Goal: Transaction & Acquisition: Purchase product/service

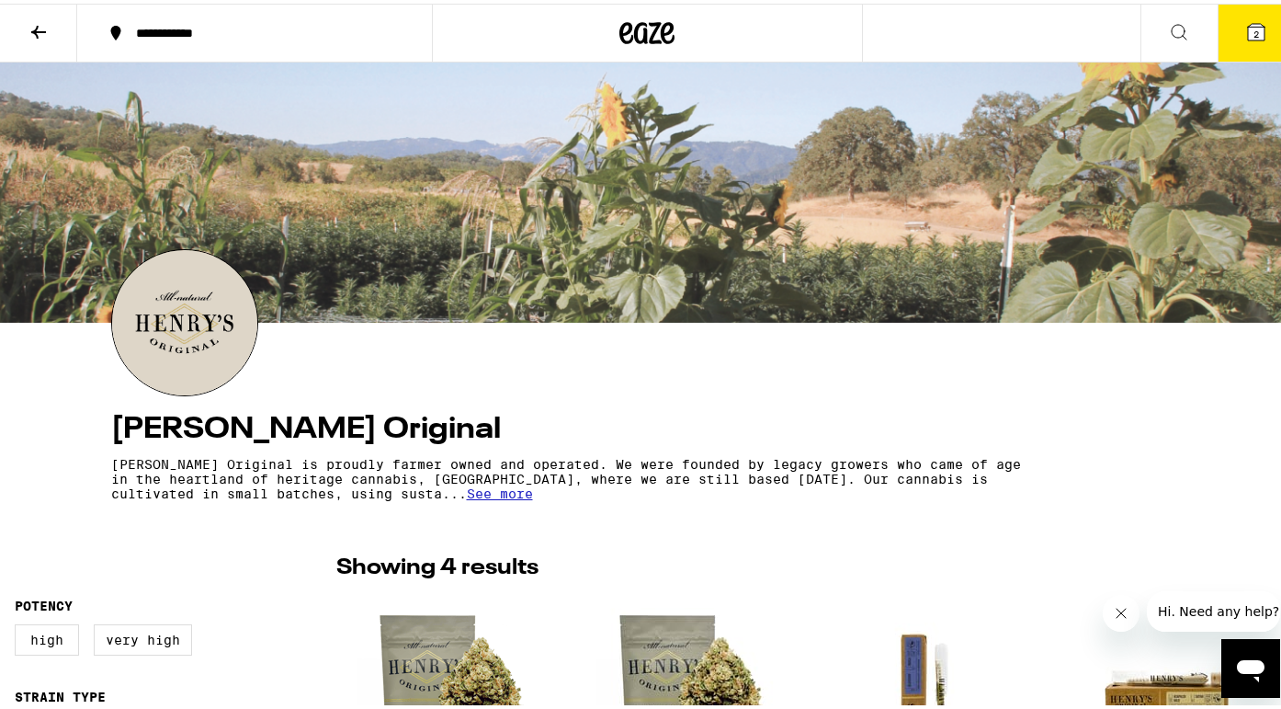
click at [651, 27] on icon at bounding box center [648, 29] width 28 height 22
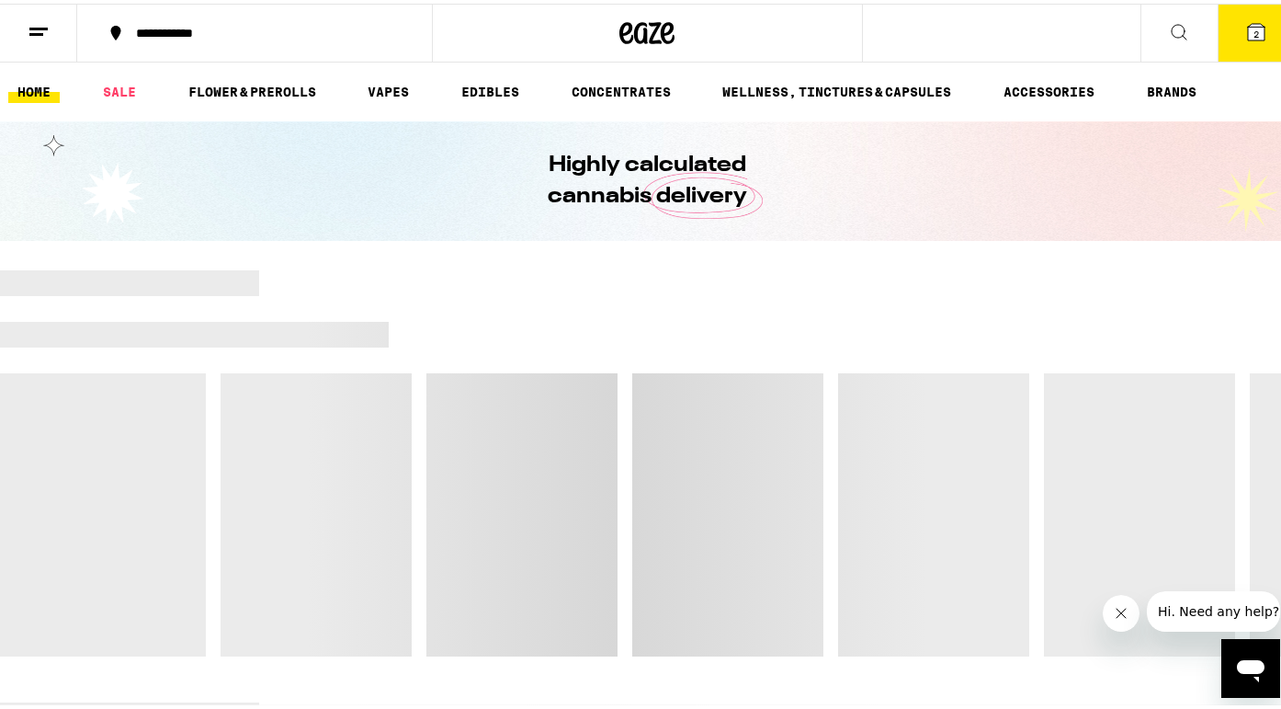
click at [1254, 33] on span "2" at bounding box center [1257, 30] width 6 height 11
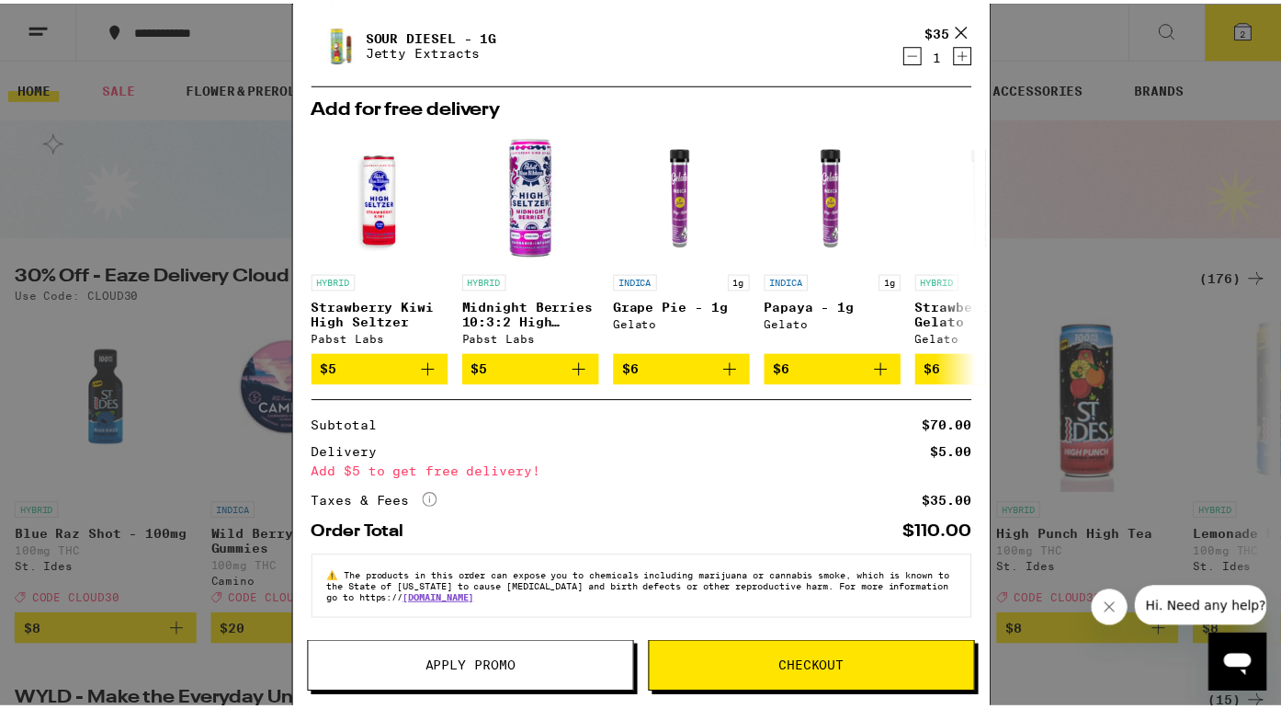
scroll to position [120, 0]
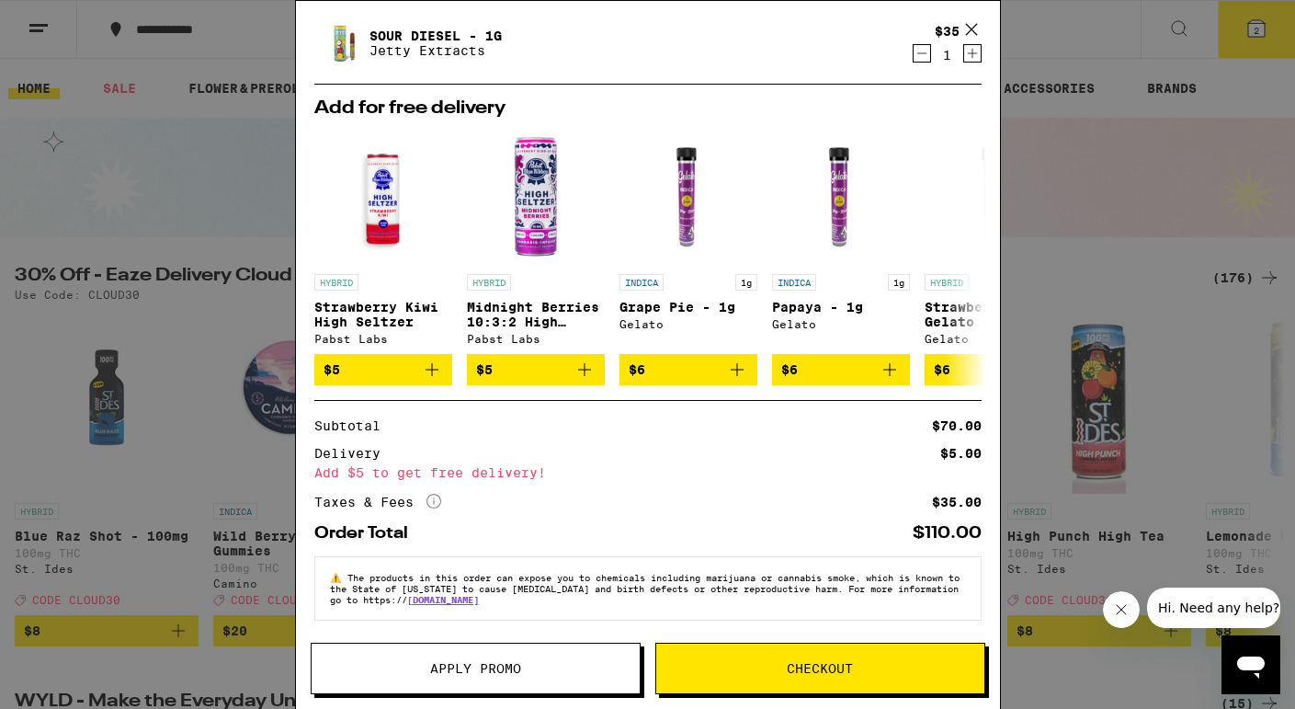
click at [806, 671] on span "Checkout" at bounding box center [820, 668] width 66 height 13
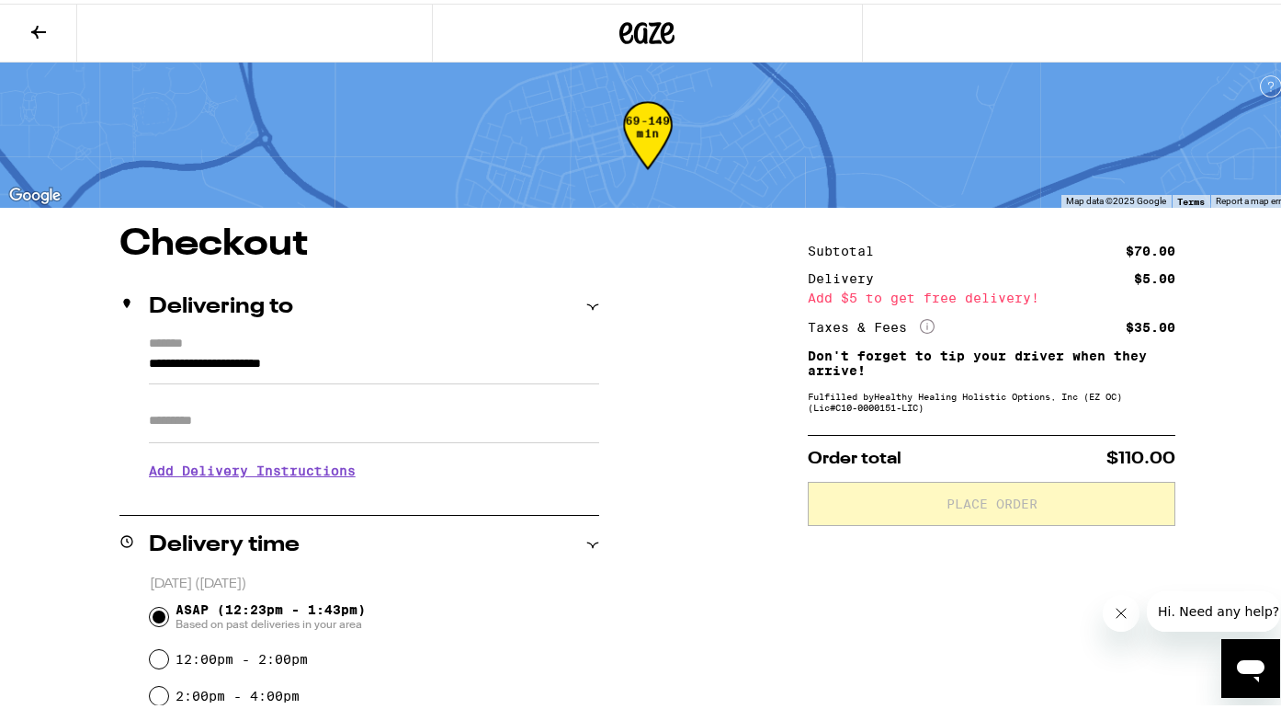
click at [39, 27] on icon at bounding box center [38, 28] width 15 height 13
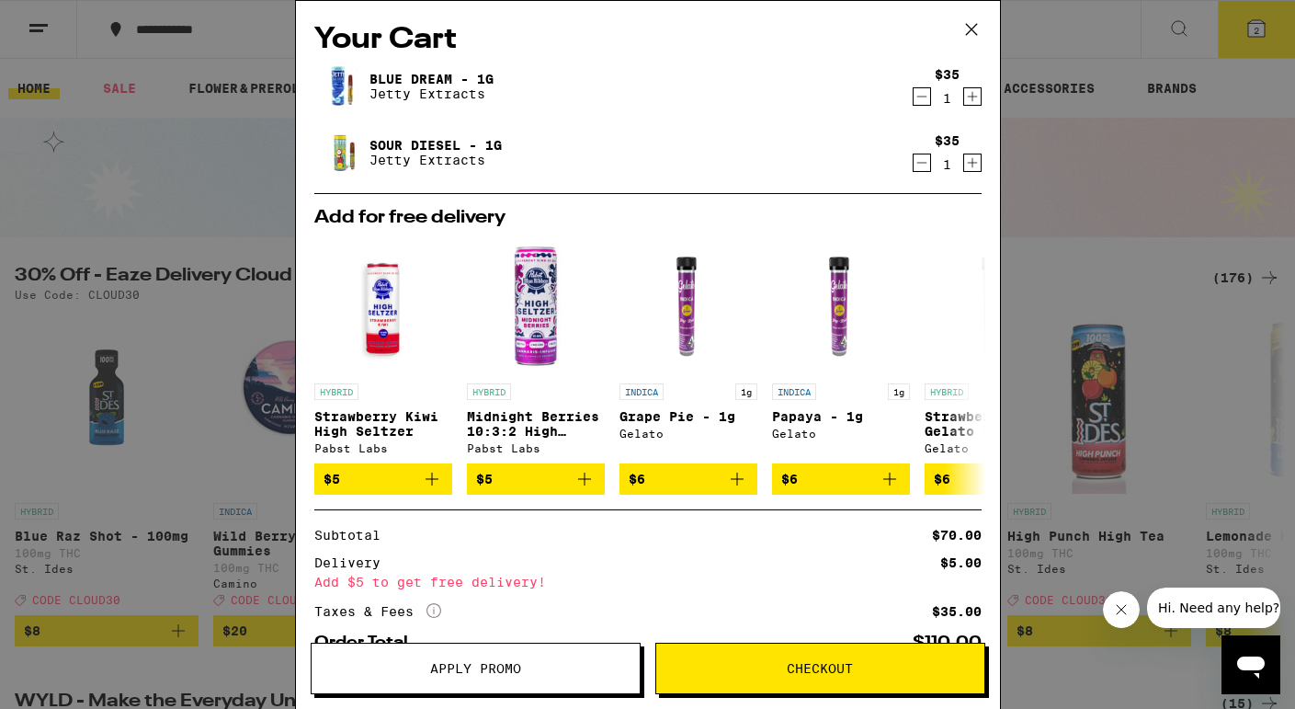
click at [970, 28] on icon at bounding box center [970, 29] width 11 height 11
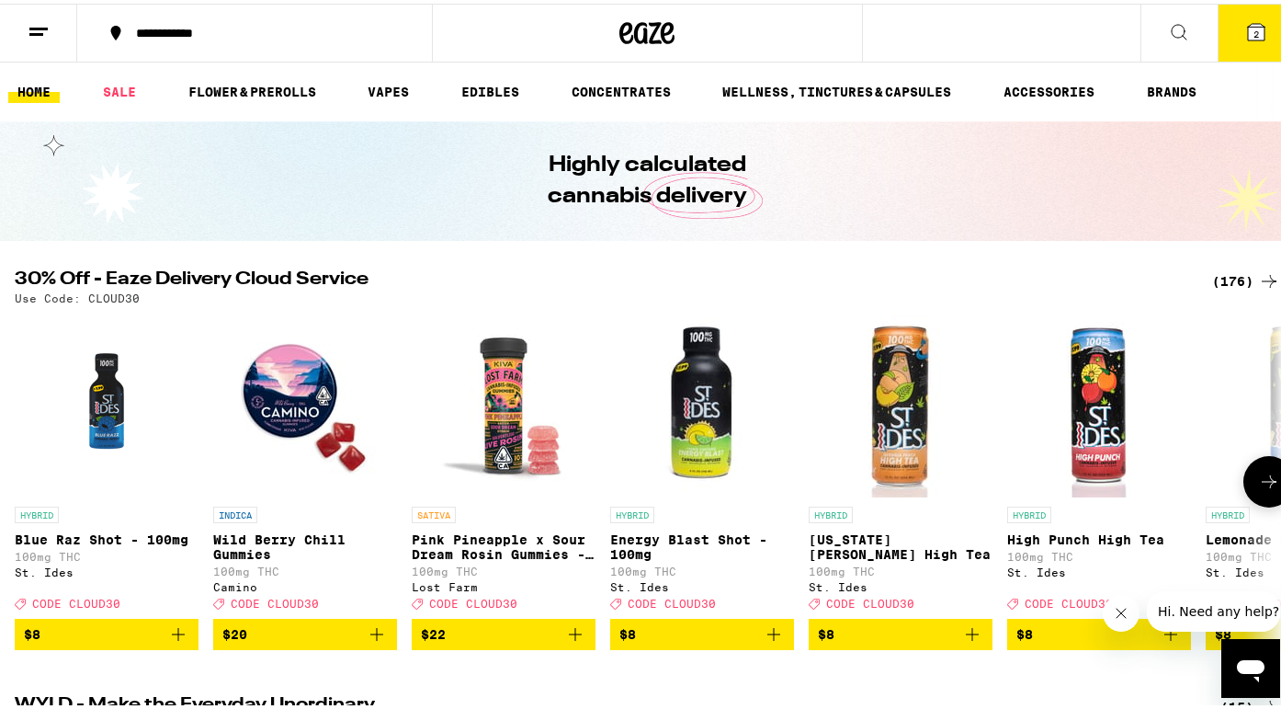
click at [1262, 483] on icon at bounding box center [1270, 478] width 22 height 22
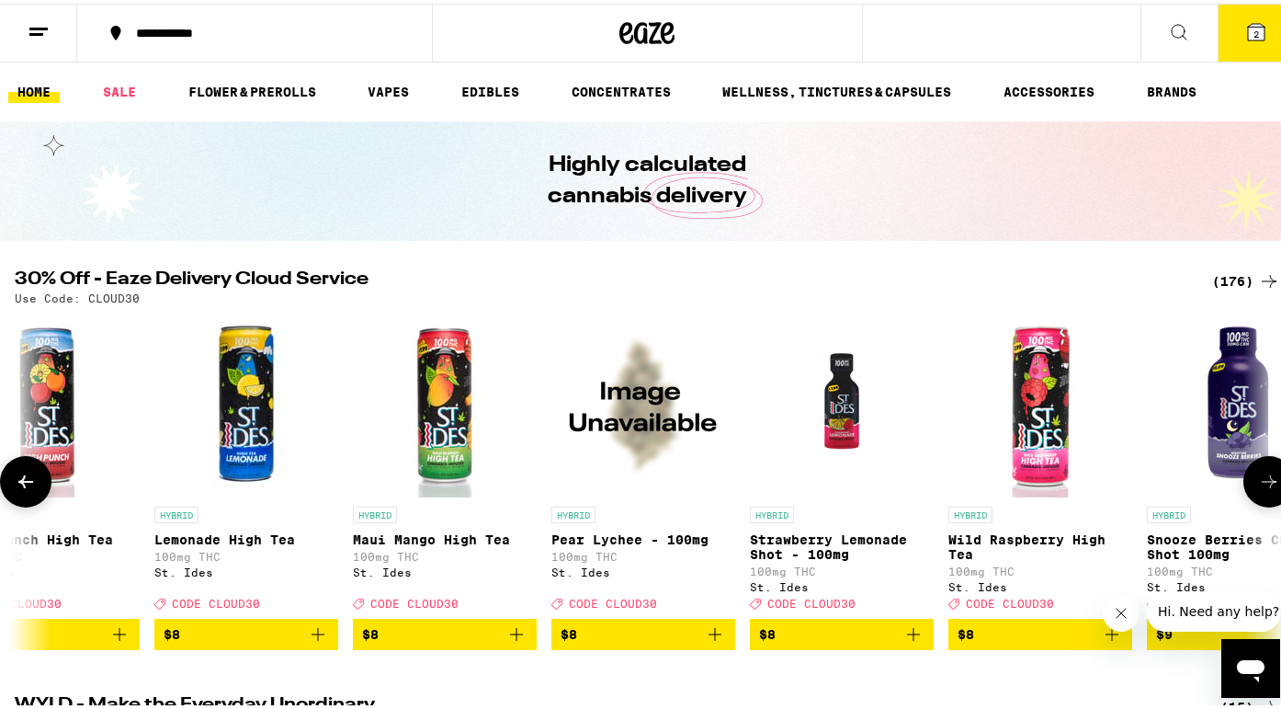
click at [1262, 483] on icon at bounding box center [1270, 478] width 22 height 22
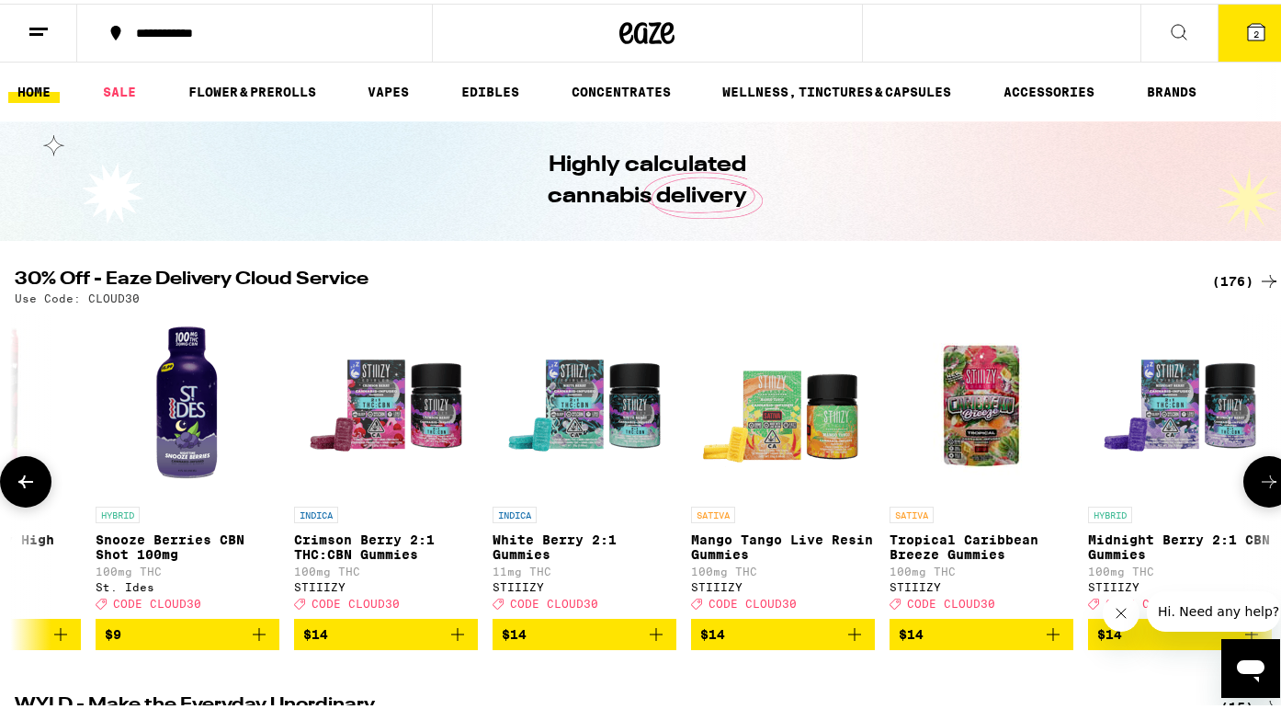
click at [1262, 483] on icon at bounding box center [1270, 478] width 22 height 22
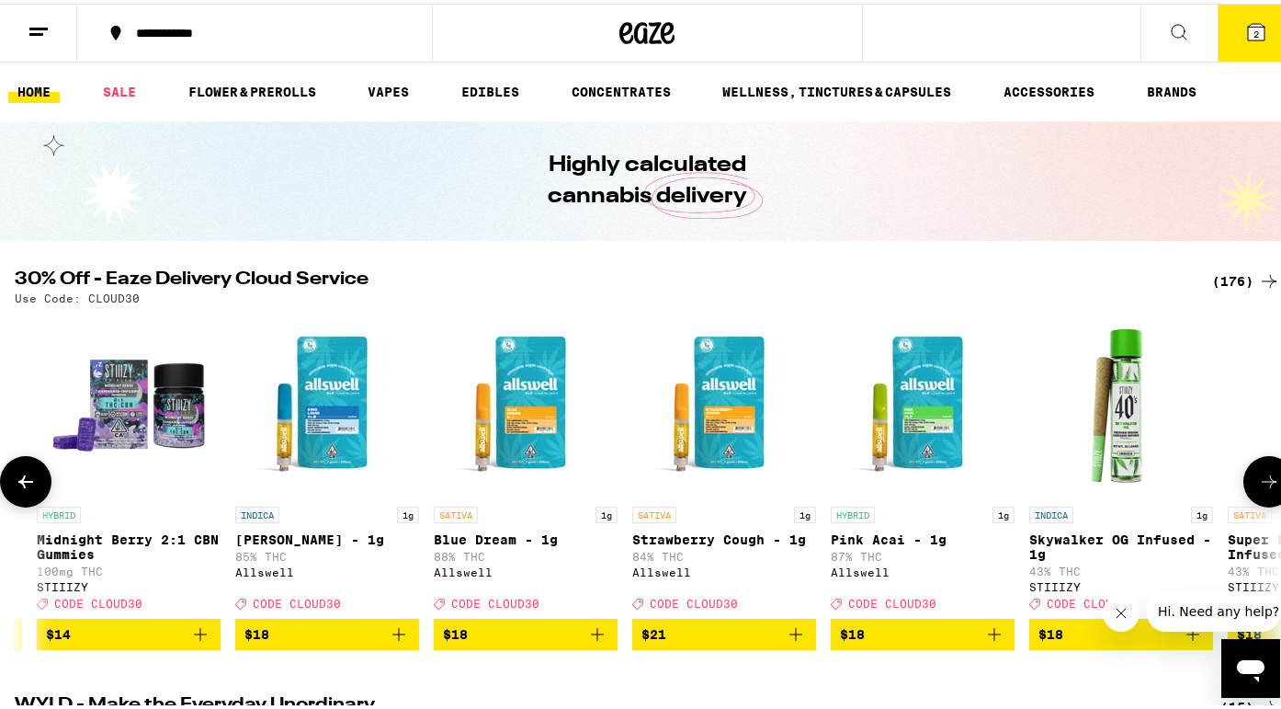
click at [1262, 483] on icon at bounding box center [1270, 478] width 22 height 22
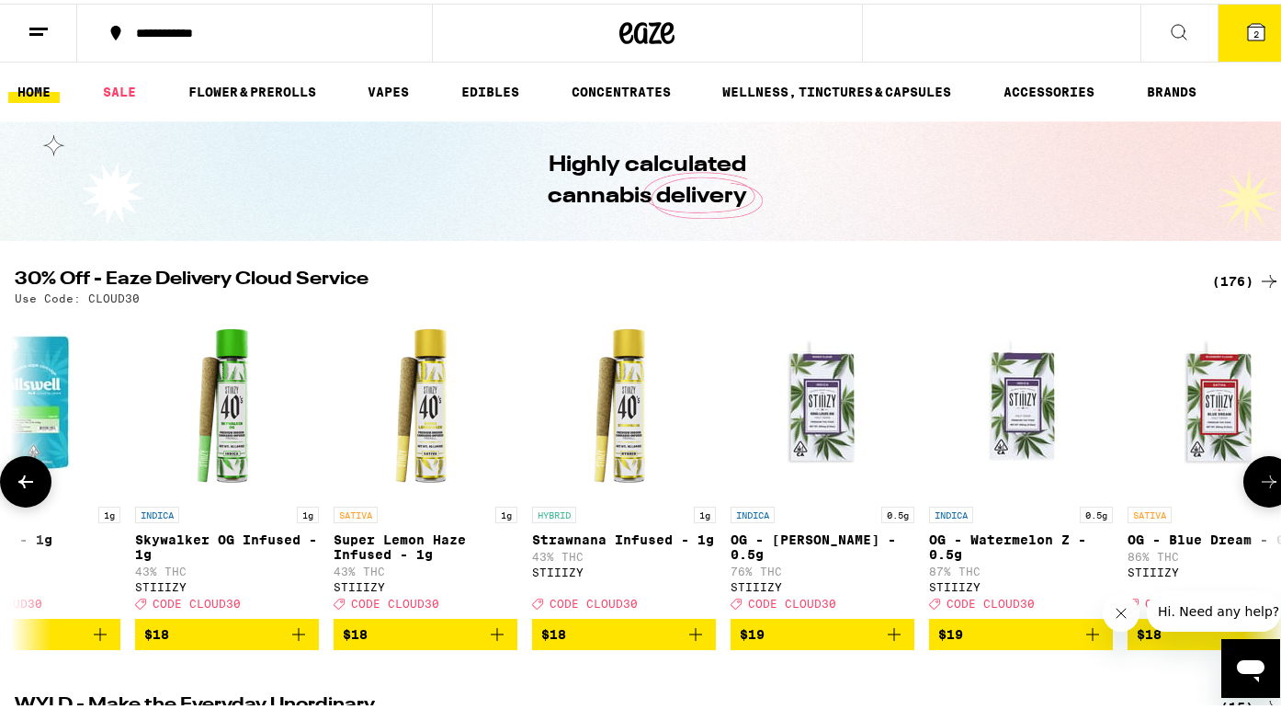
scroll to position [0, 4207]
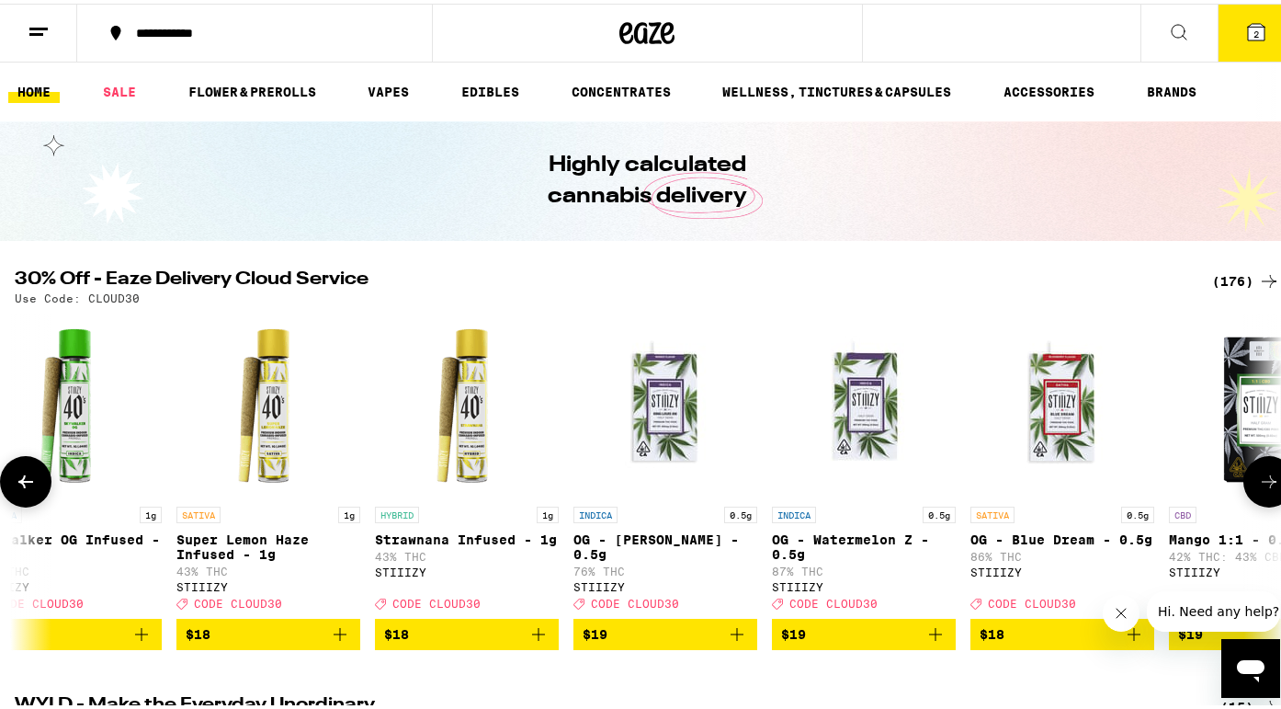
click at [18, 483] on icon at bounding box center [26, 478] width 22 height 22
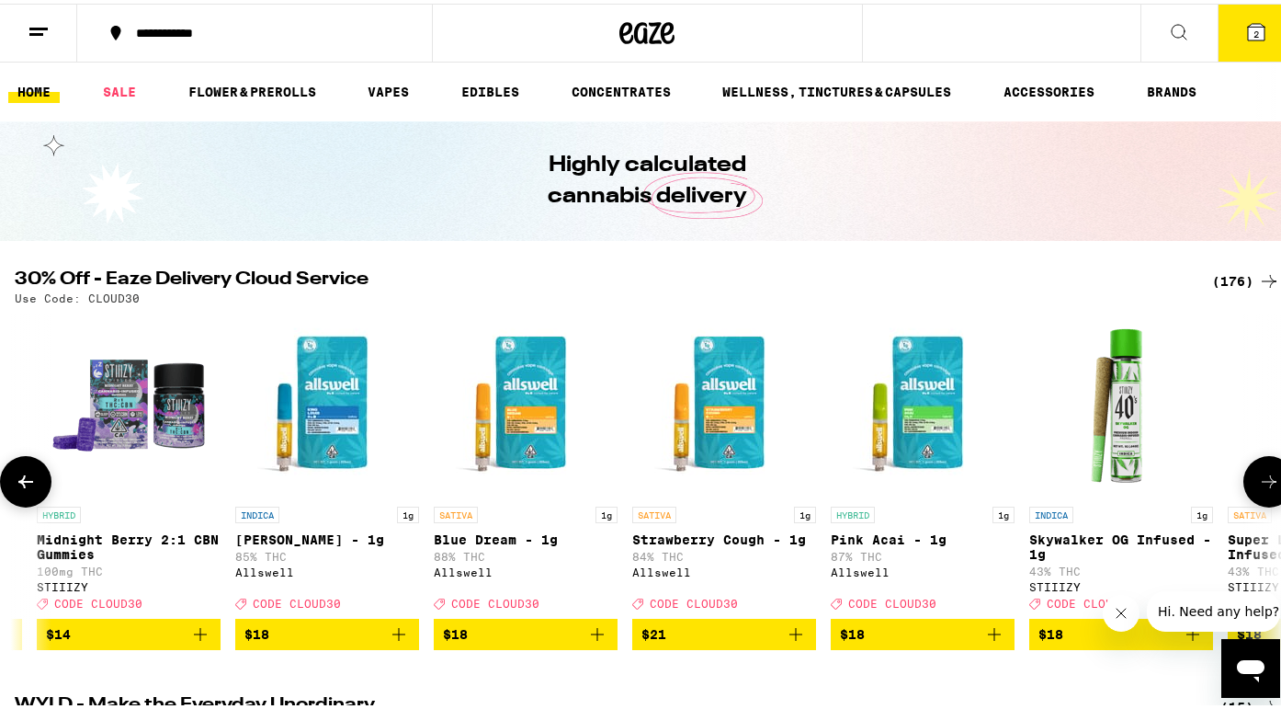
click at [1260, 477] on icon at bounding box center [1270, 478] width 22 height 22
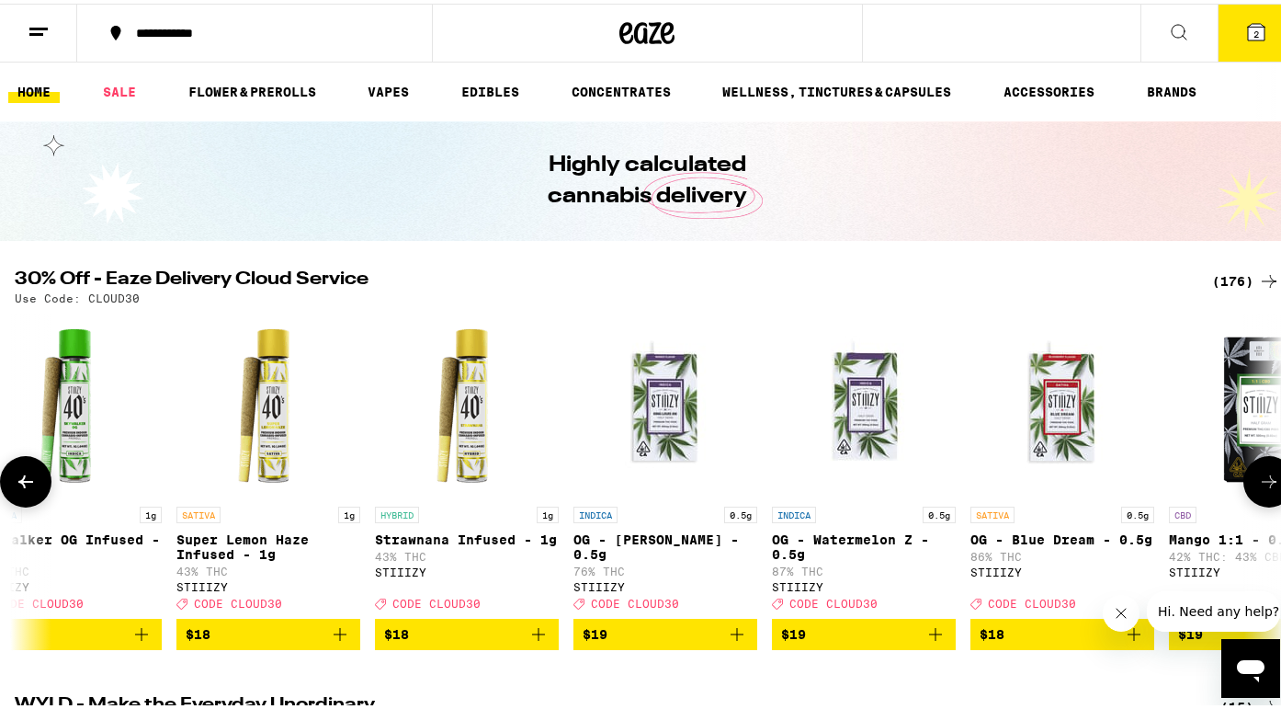
click at [1260, 477] on icon at bounding box center [1270, 478] width 22 height 22
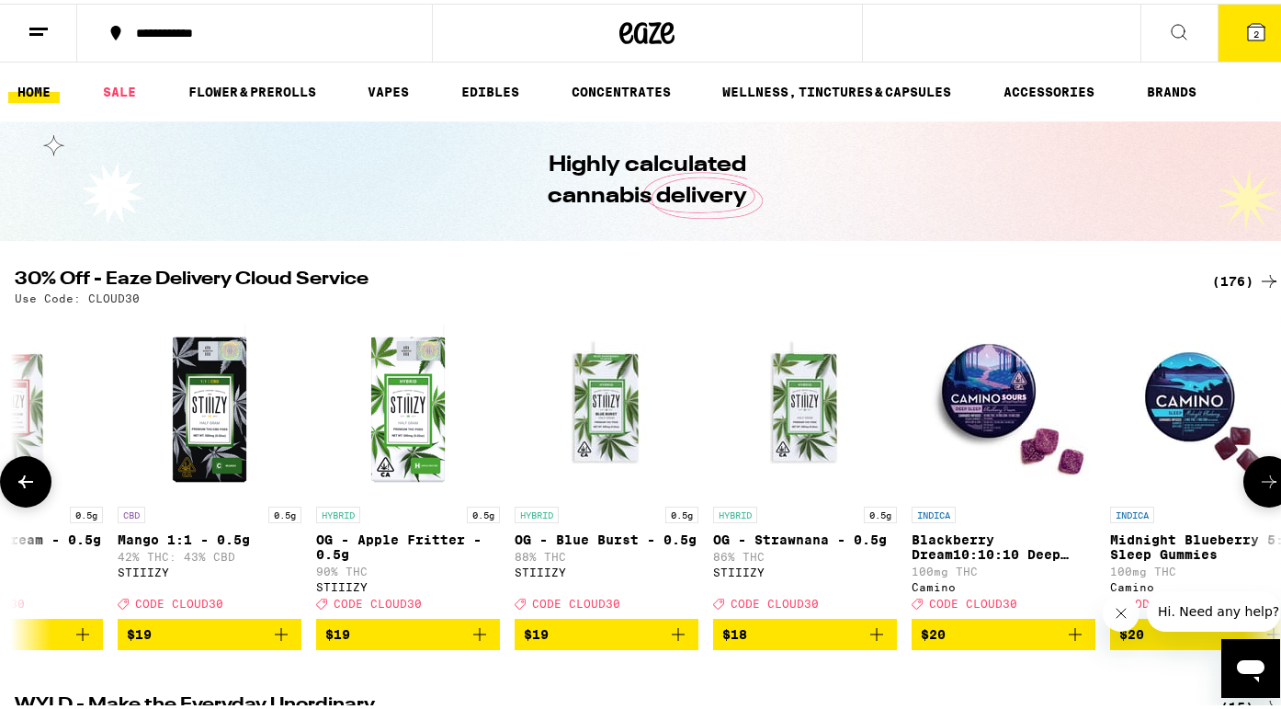
click at [1260, 477] on icon at bounding box center [1270, 478] width 22 height 22
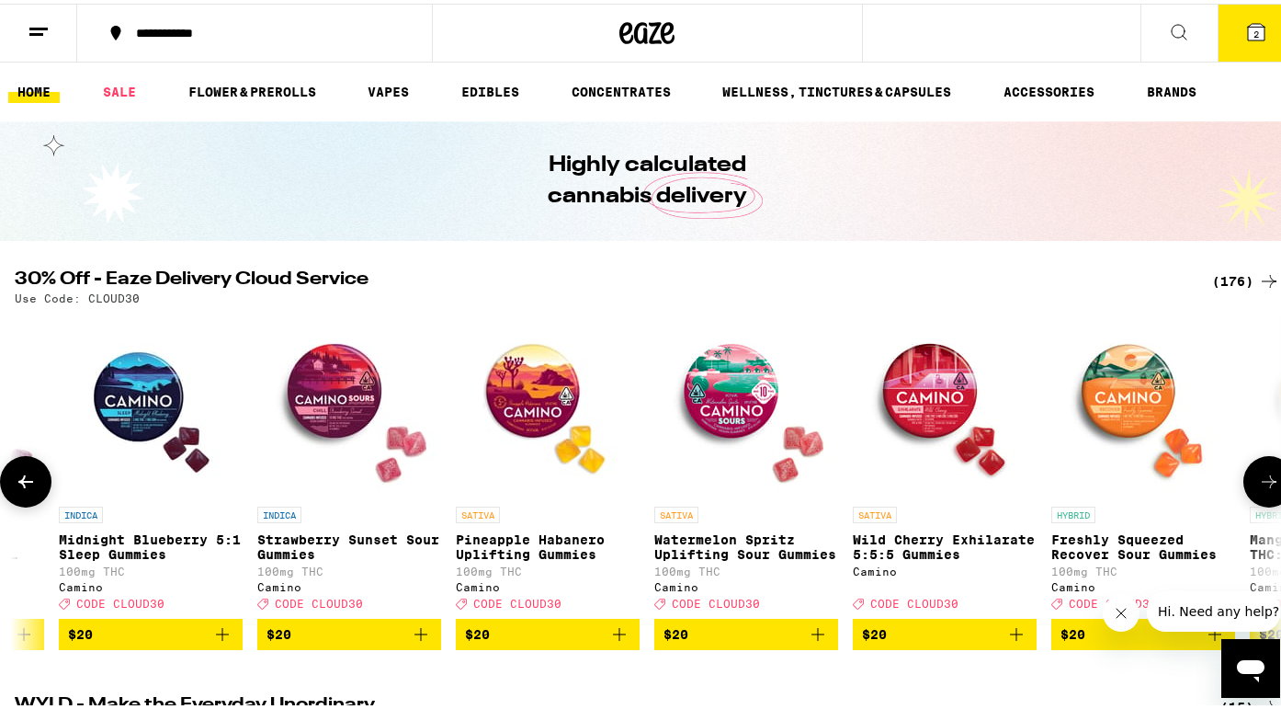
click at [1265, 489] on icon at bounding box center [1270, 478] width 22 height 22
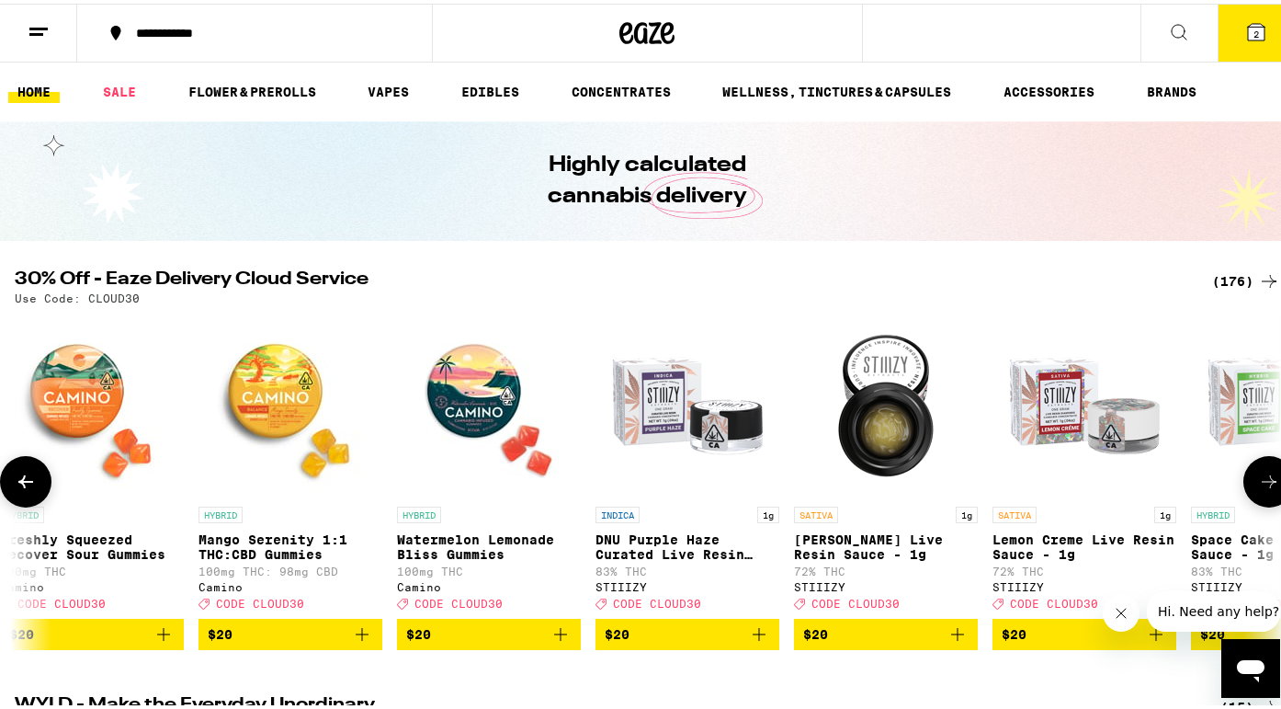
click at [1265, 489] on icon at bounding box center [1270, 478] width 22 height 22
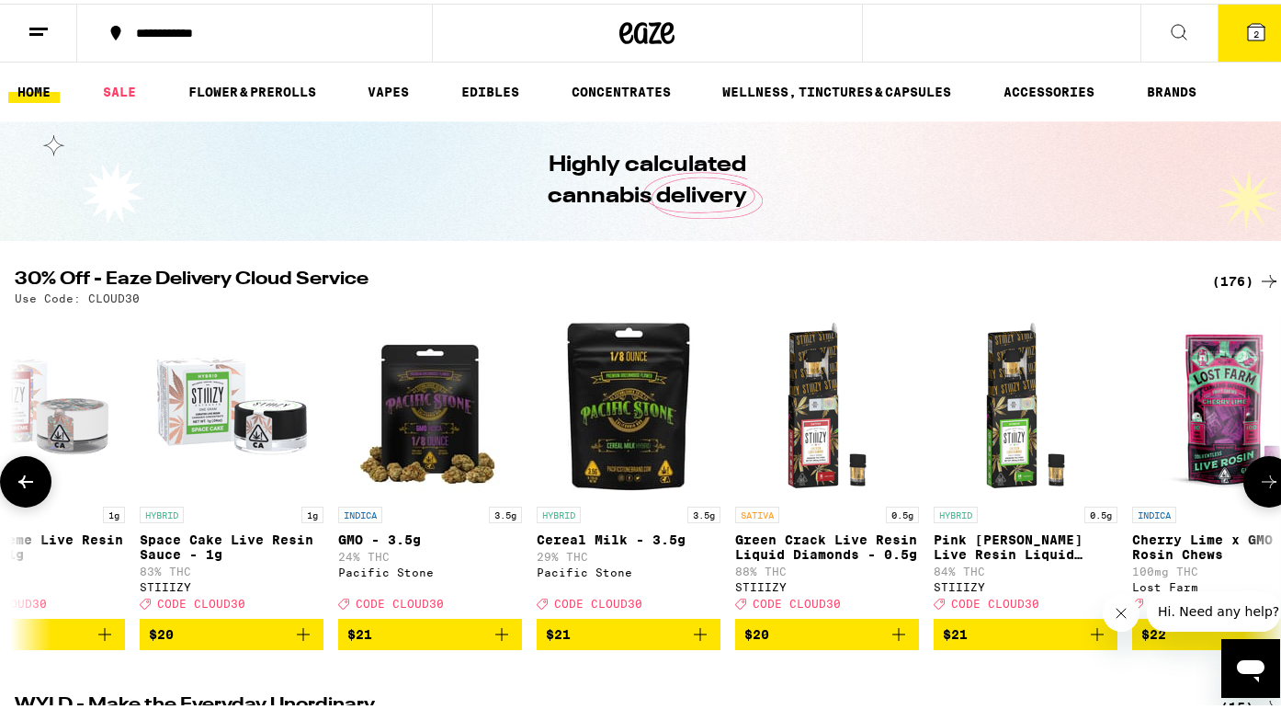
click at [1265, 489] on icon at bounding box center [1270, 478] width 22 height 22
